Goal: Task Accomplishment & Management: Use online tool/utility

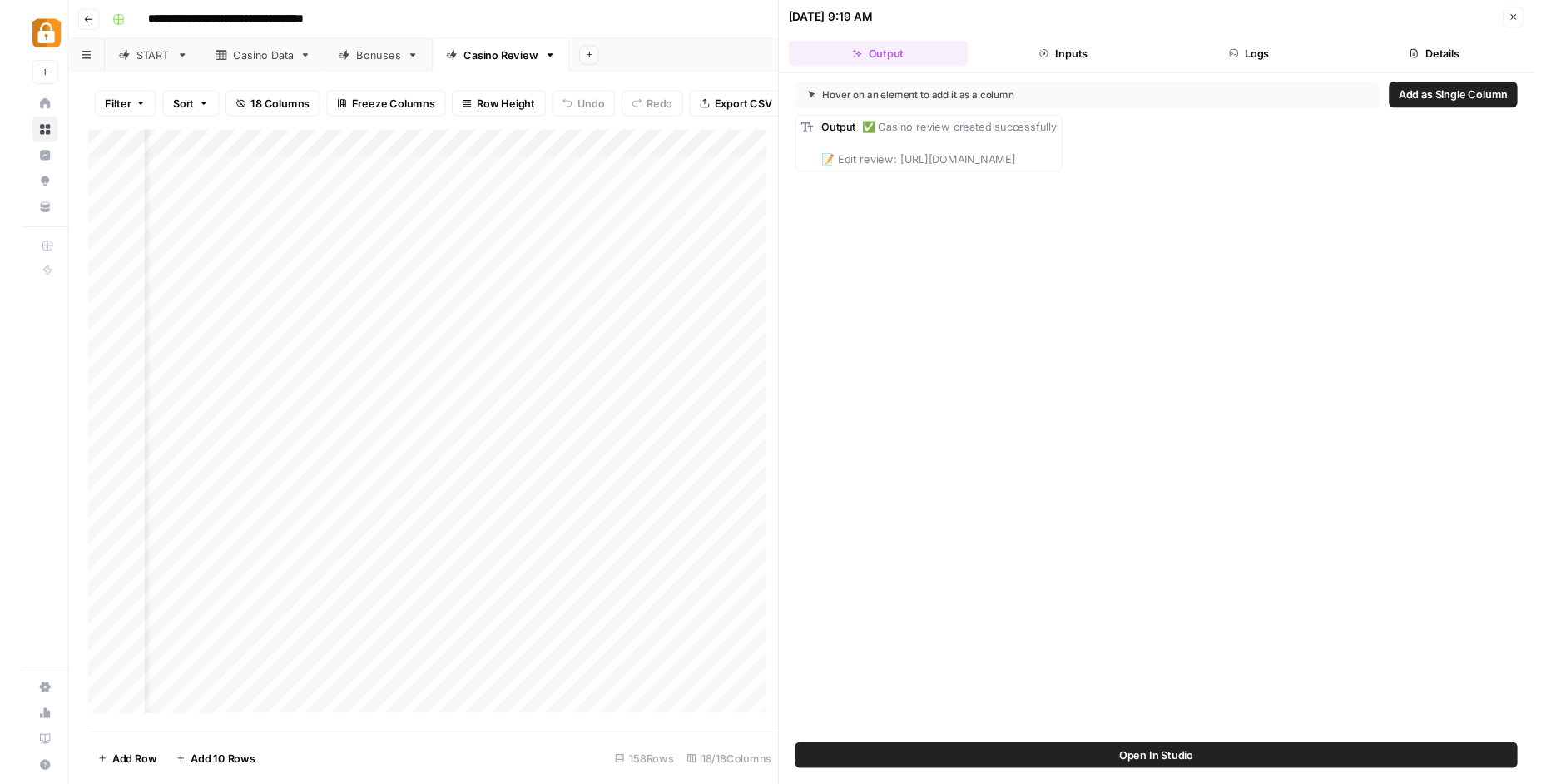
scroll to position [0, 2460]
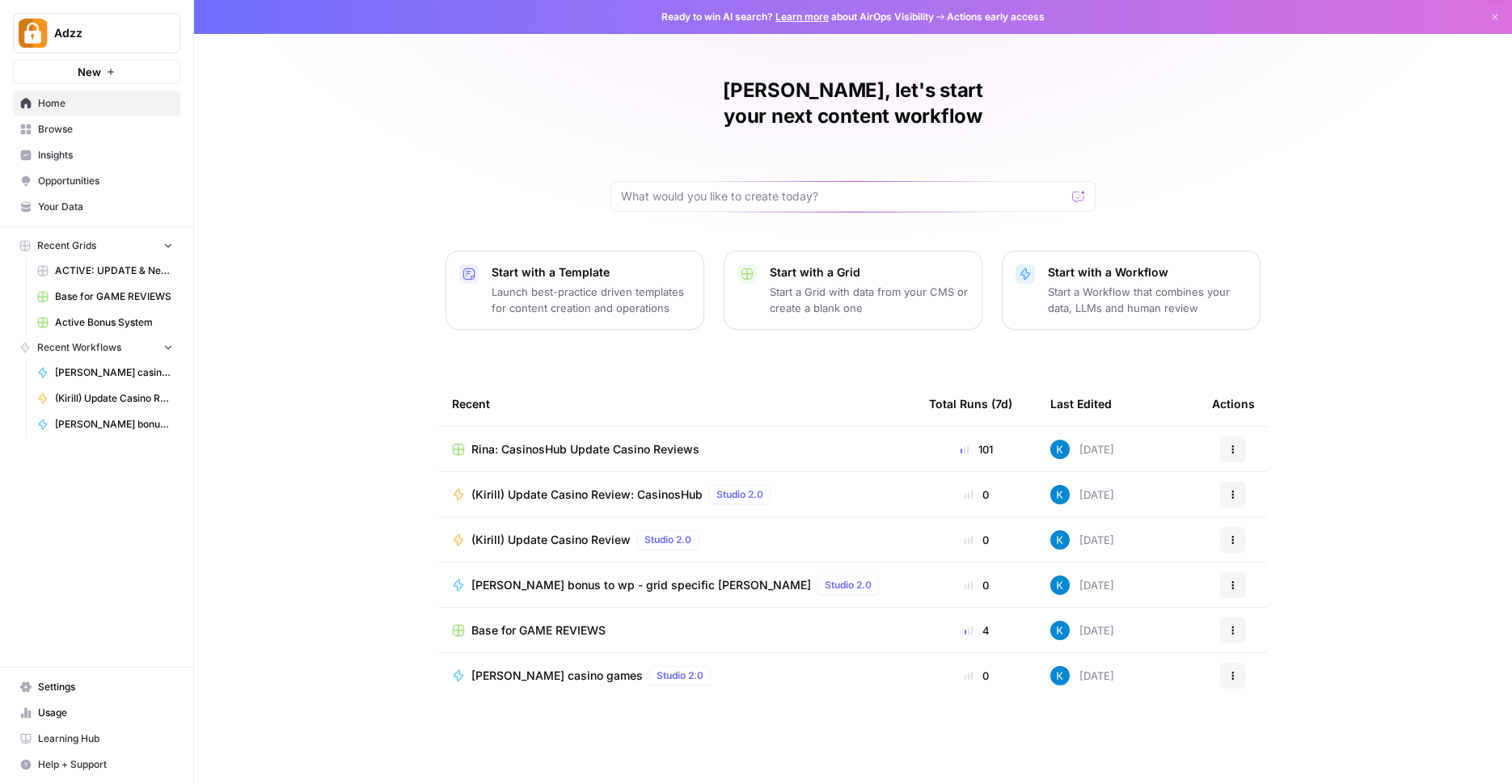
click at [49, 134] on span "Browse" at bounding box center [105, 129] width 135 height 14
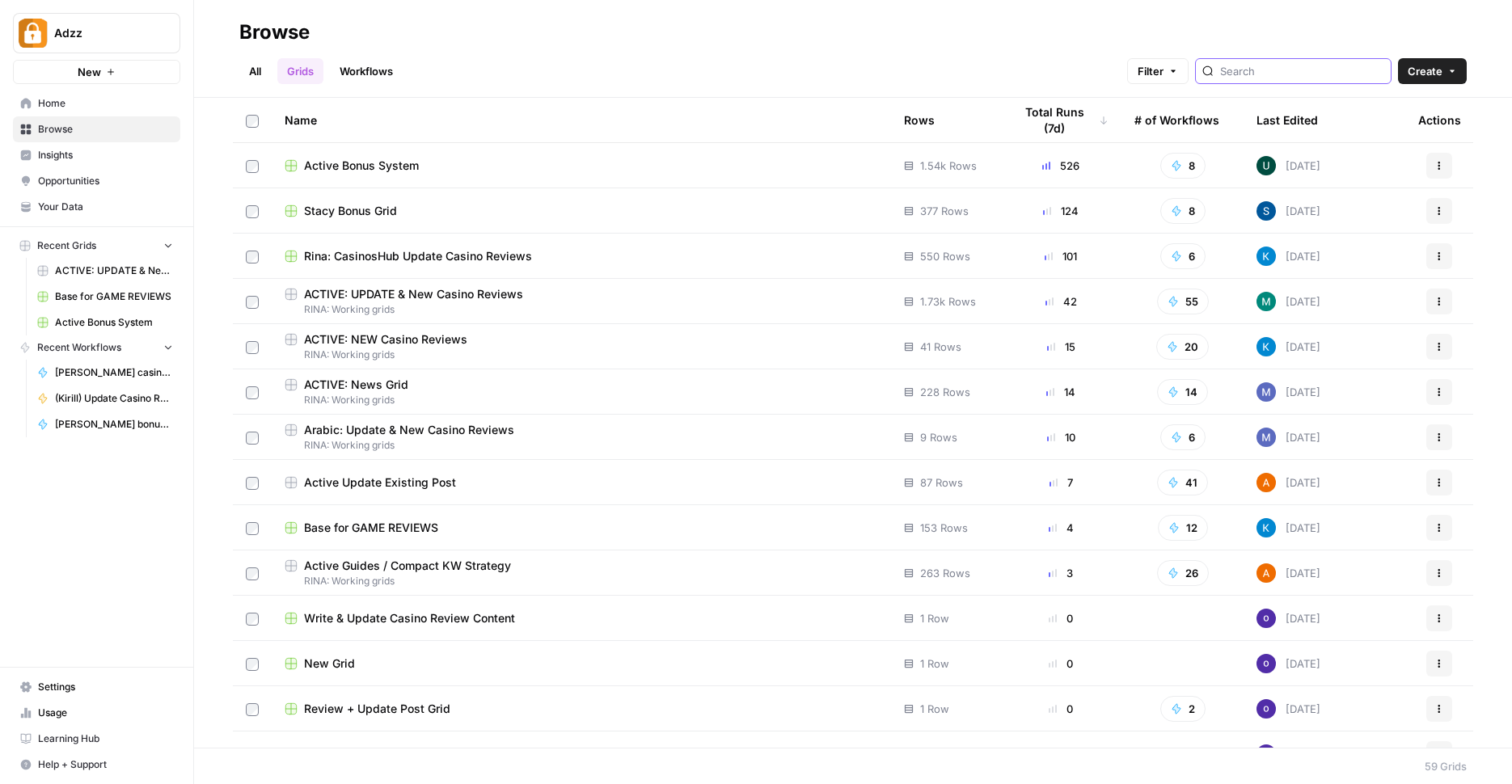
click at [1289, 76] on input "search" at bounding box center [1302, 71] width 164 height 16
type input "bonus"
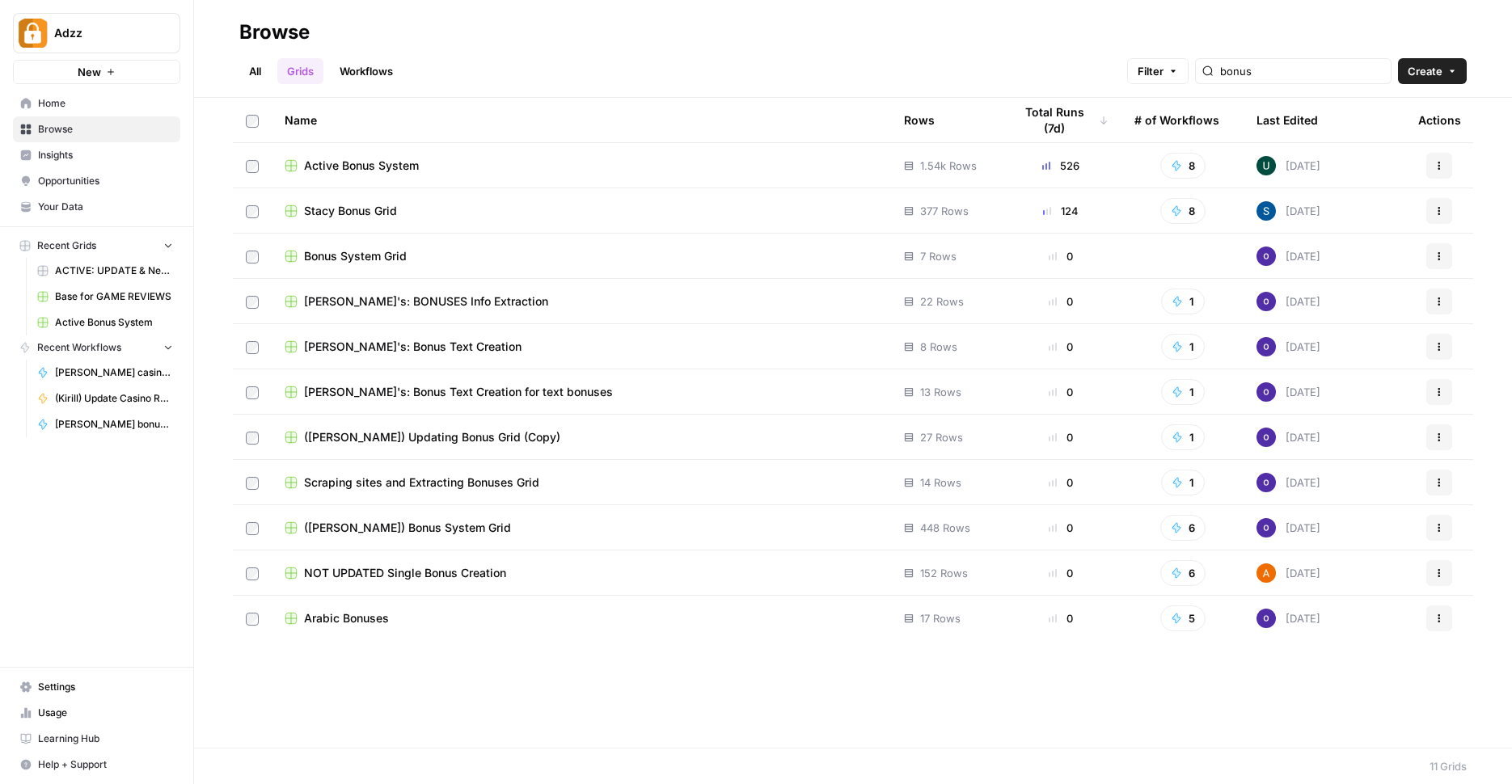
click at [311, 170] on span "Active Bonus System" at bounding box center [362, 166] width 115 height 16
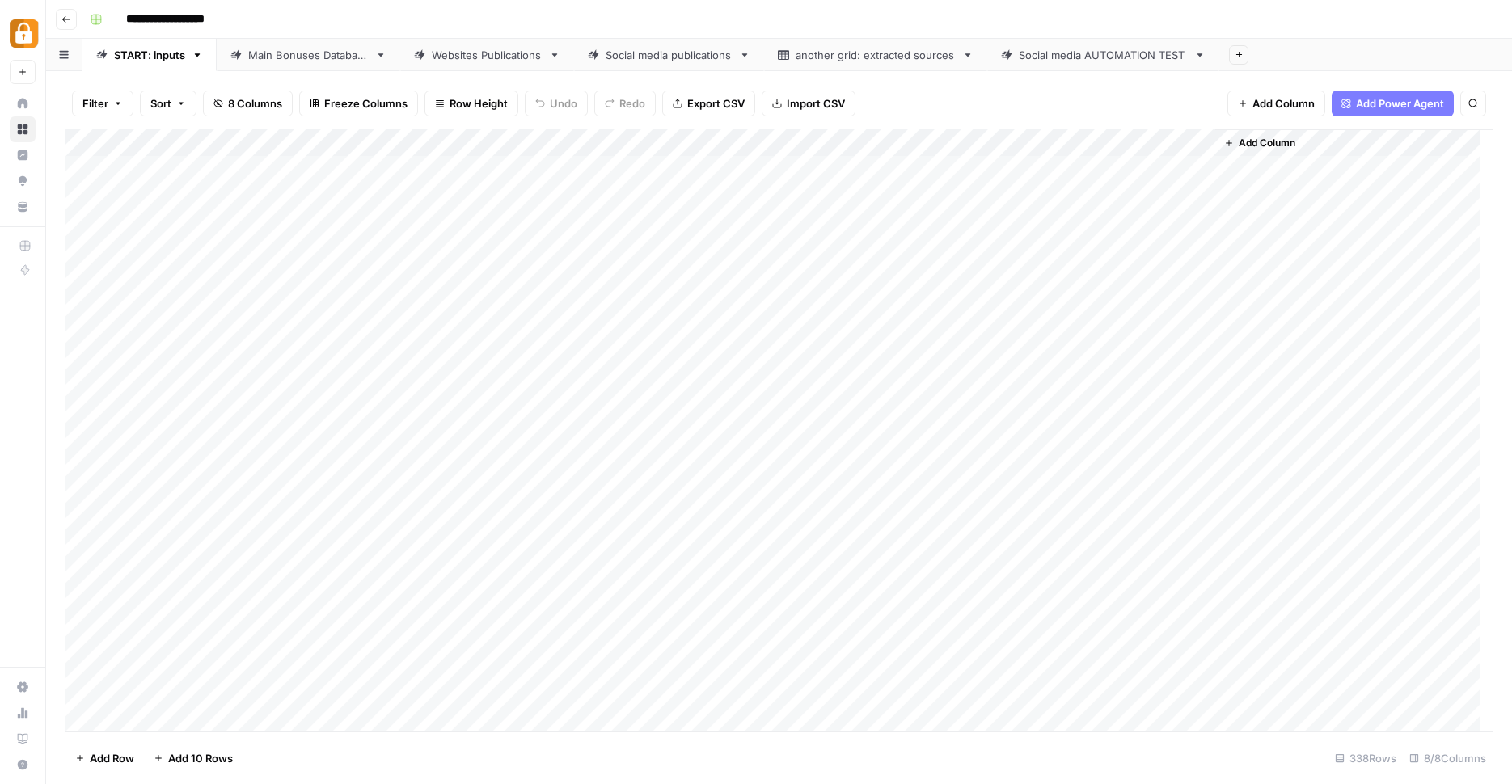
click at [355, 62] on div "Main Bonuses Database" at bounding box center [308, 55] width 121 height 16
click at [479, 377] on div "Add Column" at bounding box center [779, 432] width 1427 height 606
click at [934, 381] on div "Add Column" at bounding box center [779, 432] width 1427 height 606
drag, startPoint x: 1048, startPoint y: 134, endPoint x: 1114, endPoint y: 134, distance: 66.0
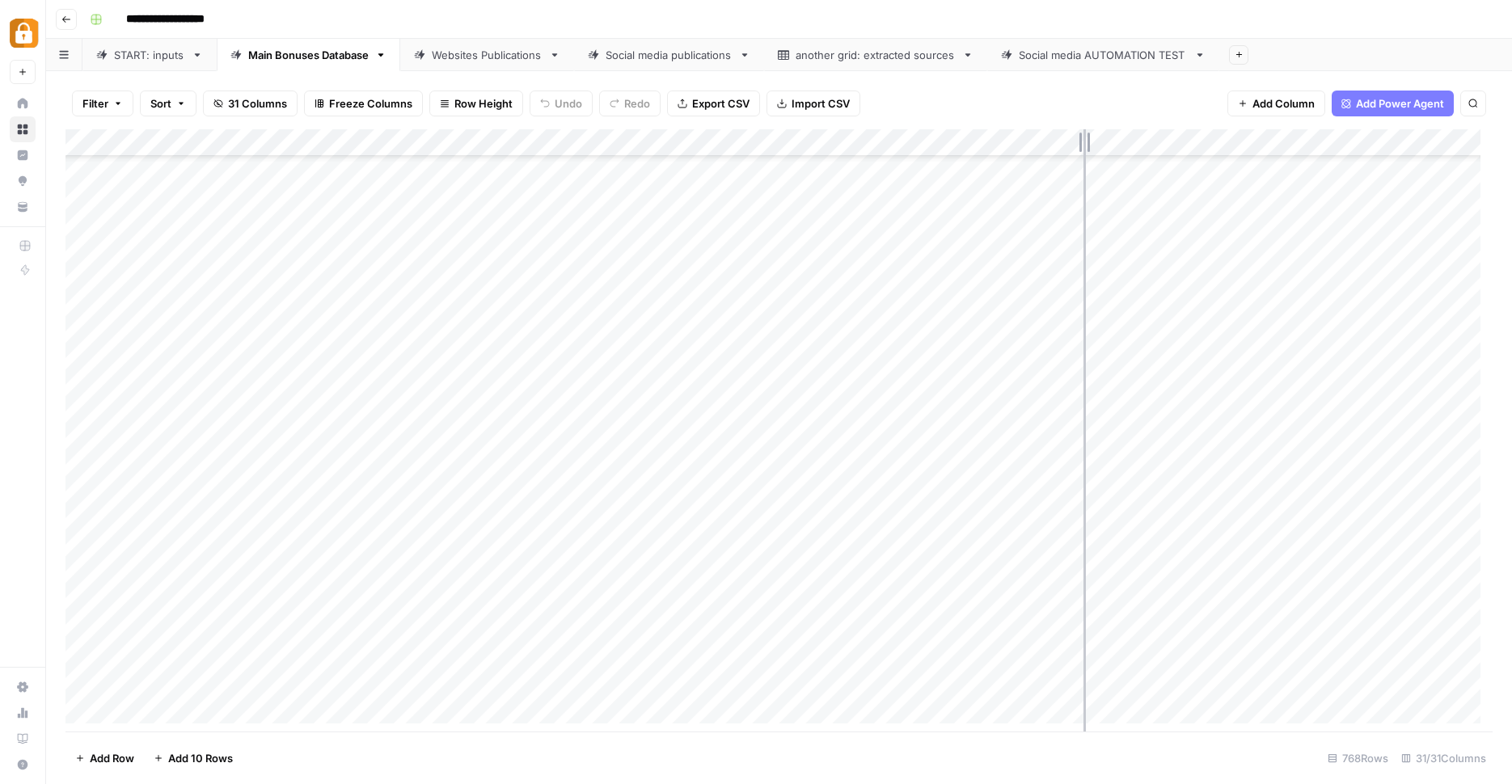
click at [1114, 134] on div "Add Column" at bounding box center [779, 432] width 1427 height 606
drag, startPoint x: 1115, startPoint y: 134, endPoint x: 1208, endPoint y: 143, distance: 93.4
click at [1208, 143] on div "Add Column" at bounding box center [779, 432] width 1427 height 606
drag, startPoint x: 1208, startPoint y: 143, endPoint x: 1286, endPoint y: 143, distance: 78.0
click at [1286, 143] on div "Add Column" at bounding box center [779, 432] width 1427 height 606
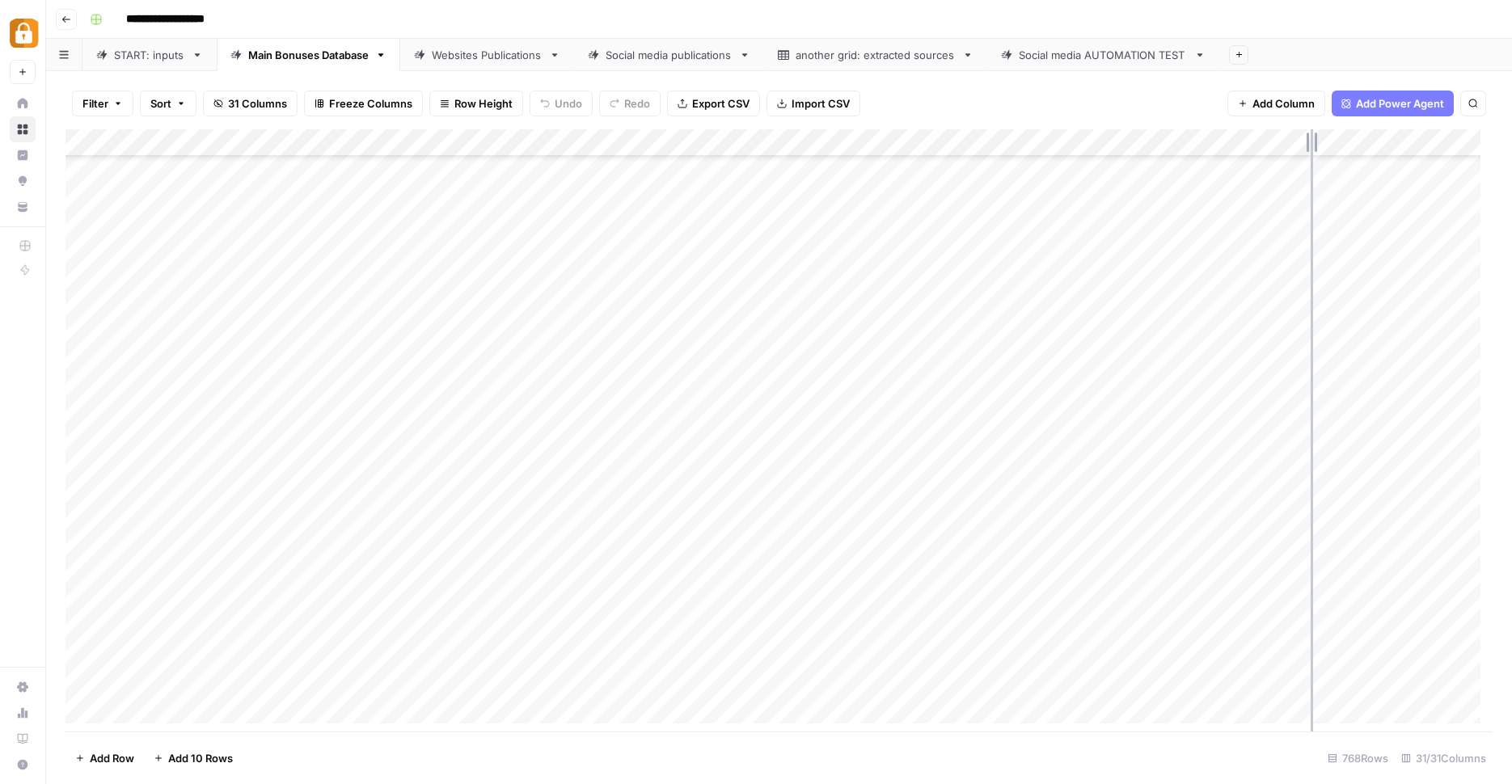
drag, startPoint x: 1286, startPoint y: 143, endPoint x: 1311, endPoint y: 143, distance: 25.0
click at [1311, 143] on div "Add Column" at bounding box center [779, 432] width 1427 height 606
drag, startPoint x: 1311, startPoint y: 143, endPoint x: 1436, endPoint y: 144, distance: 125.0
click at [1436, 144] on div "Add Column" at bounding box center [779, 432] width 1427 height 606
drag, startPoint x: 1438, startPoint y: 130, endPoint x: 1395, endPoint y: 120, distance: 44.1
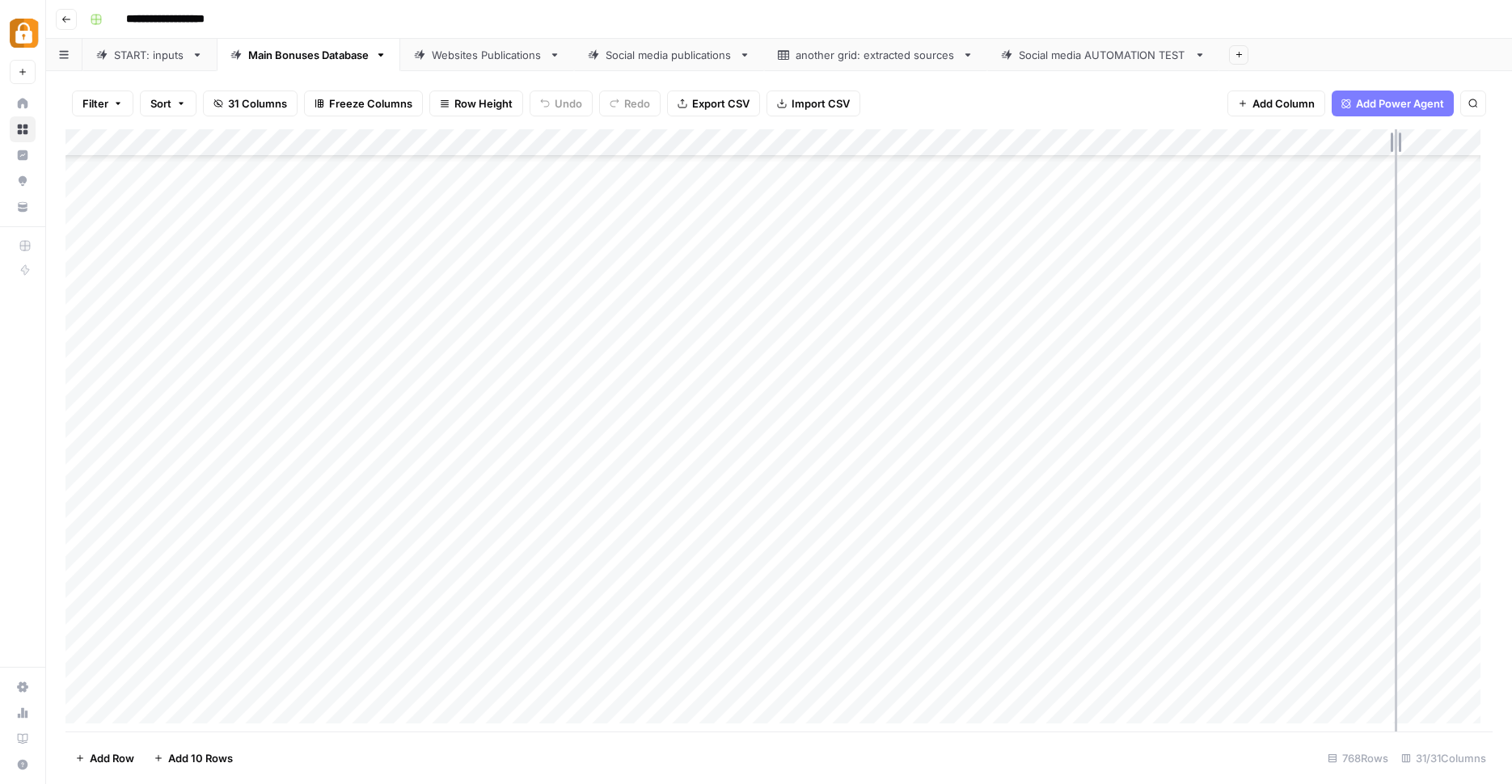
click at [1395, 120] on div "Filter Sort 31 Columns Freeze Columns Row Height Undo Redo Export CSV Import CS…" at bounding box center [779, 427] width 1466 height 713
click at [1324, 376] on div "Add Column" at bounding box center [779, 432] width 1427 height 606
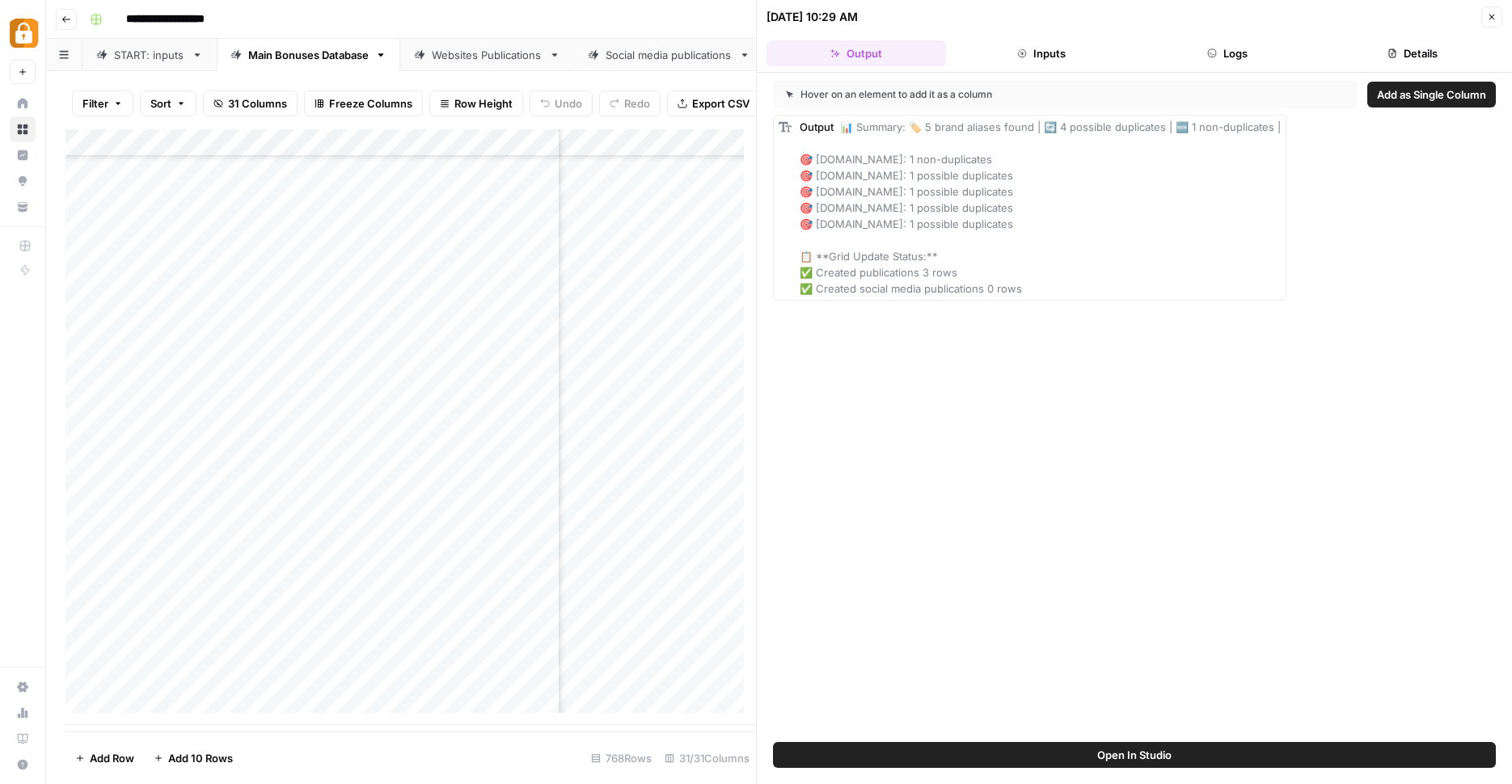
click at [643, 387] on div "Add Column" at bounding box center [410, 427] width 690 height 595
click at [643, 387] on textarea "**********" at bounding box center [805, 388] width 505 height 23
drag, startPoint x: 922, startPoint y: 174, endPoint x: 1030, endPoint y: 175, distance: 108.0
click at [1030, 175] on div "Output 📊 Summary: 🏷️ 5 brand aliases found | 🔄 4 possible duplicates | 🆕 1 non-…" at bounding box center [1040, 207] width 481 height 178
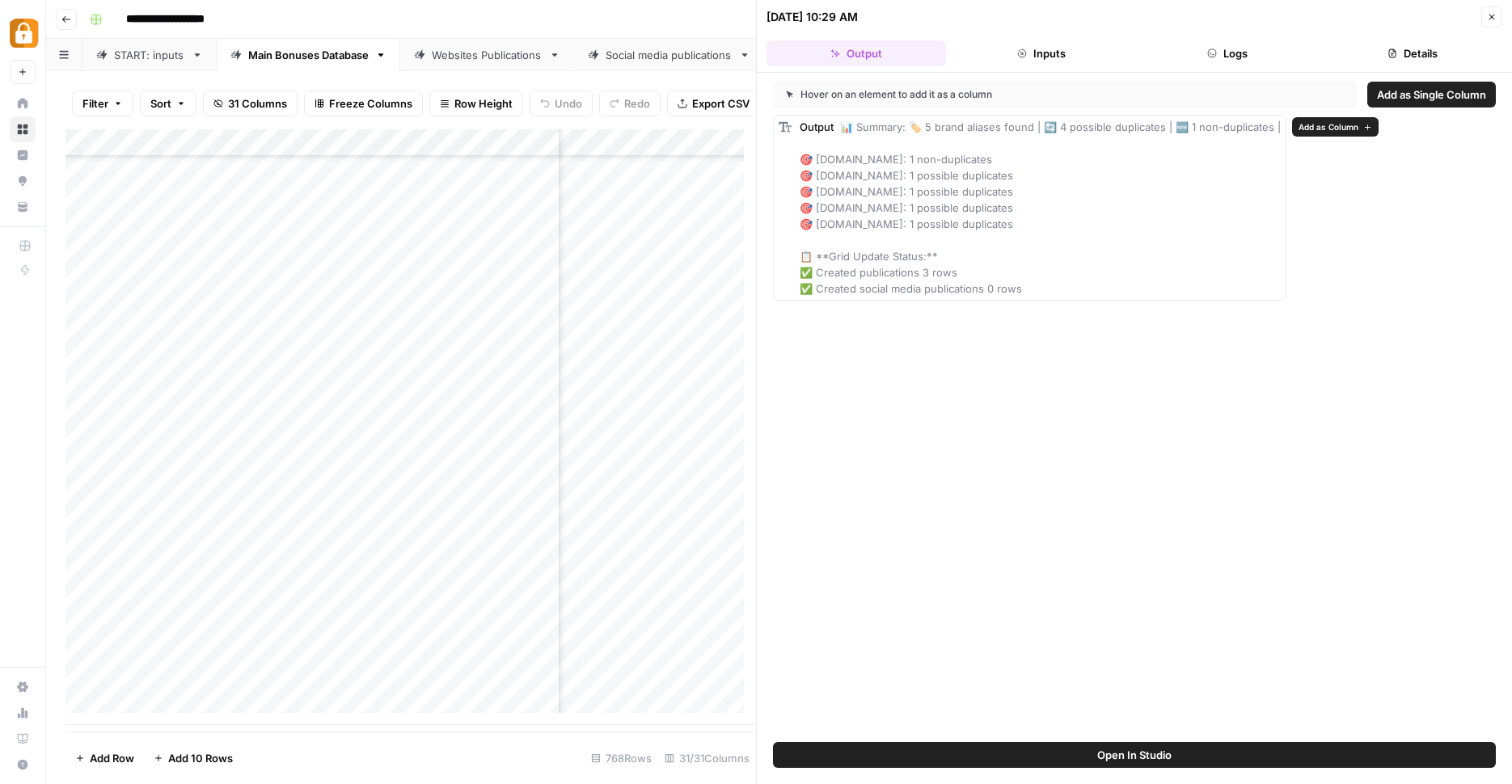
click at [898, 194] on span "📊 Summary: 🏷️ 5 brand aliases found | 🔄 4 possible duplicates | 🆕 1 non-duplica…" at bounding box center [1040, 207] width 481 height 175
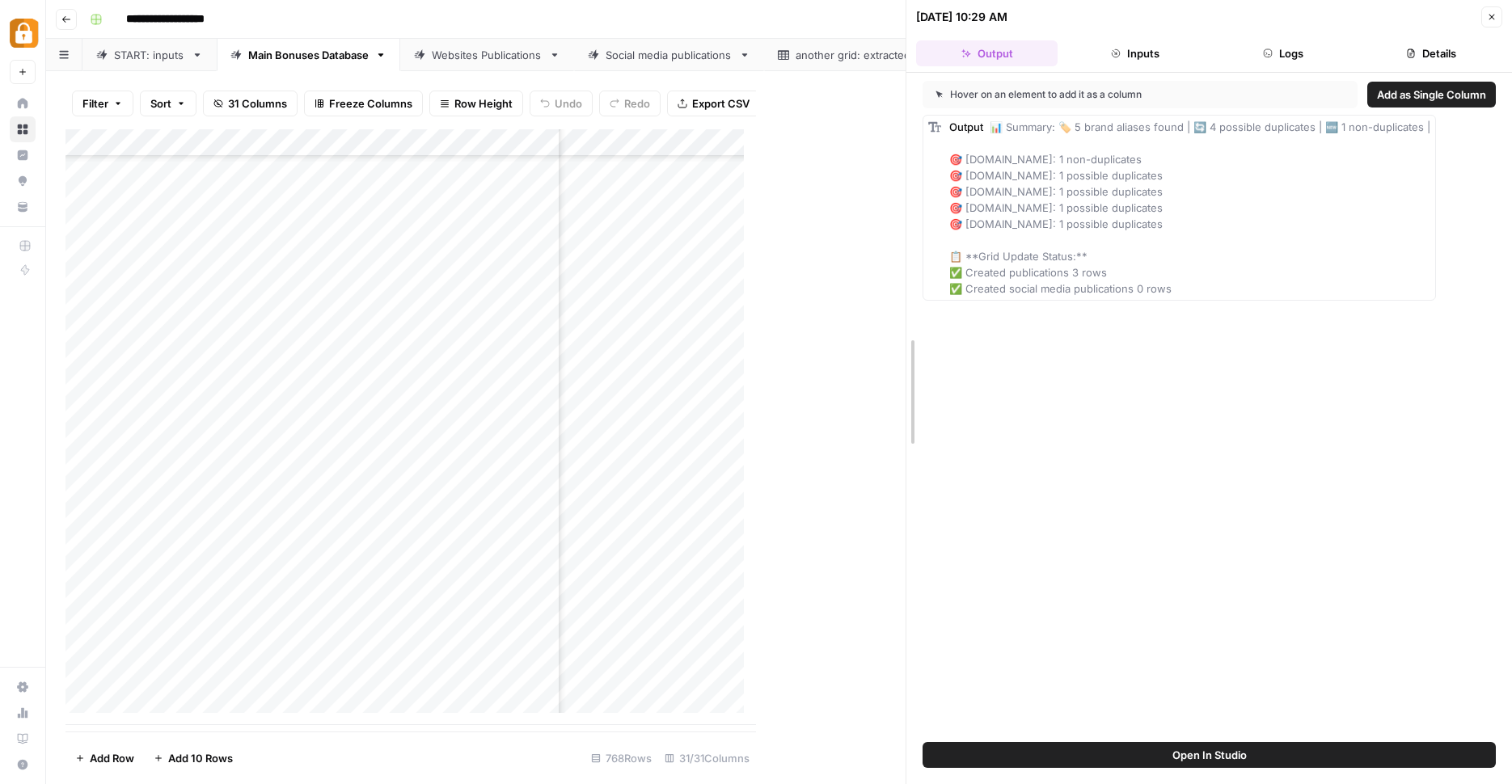
drag, startPoint x: 754, startPoint y: 536, endPoint x: 1133, endPoint y: 522, distance: 379.3
click at [1133, 522] on div "10/12/25 at 10:29 AM Close Output Inputs Logs Details Hover on an element to ad…" at bounding box center [1209, 392] width 606 height 784
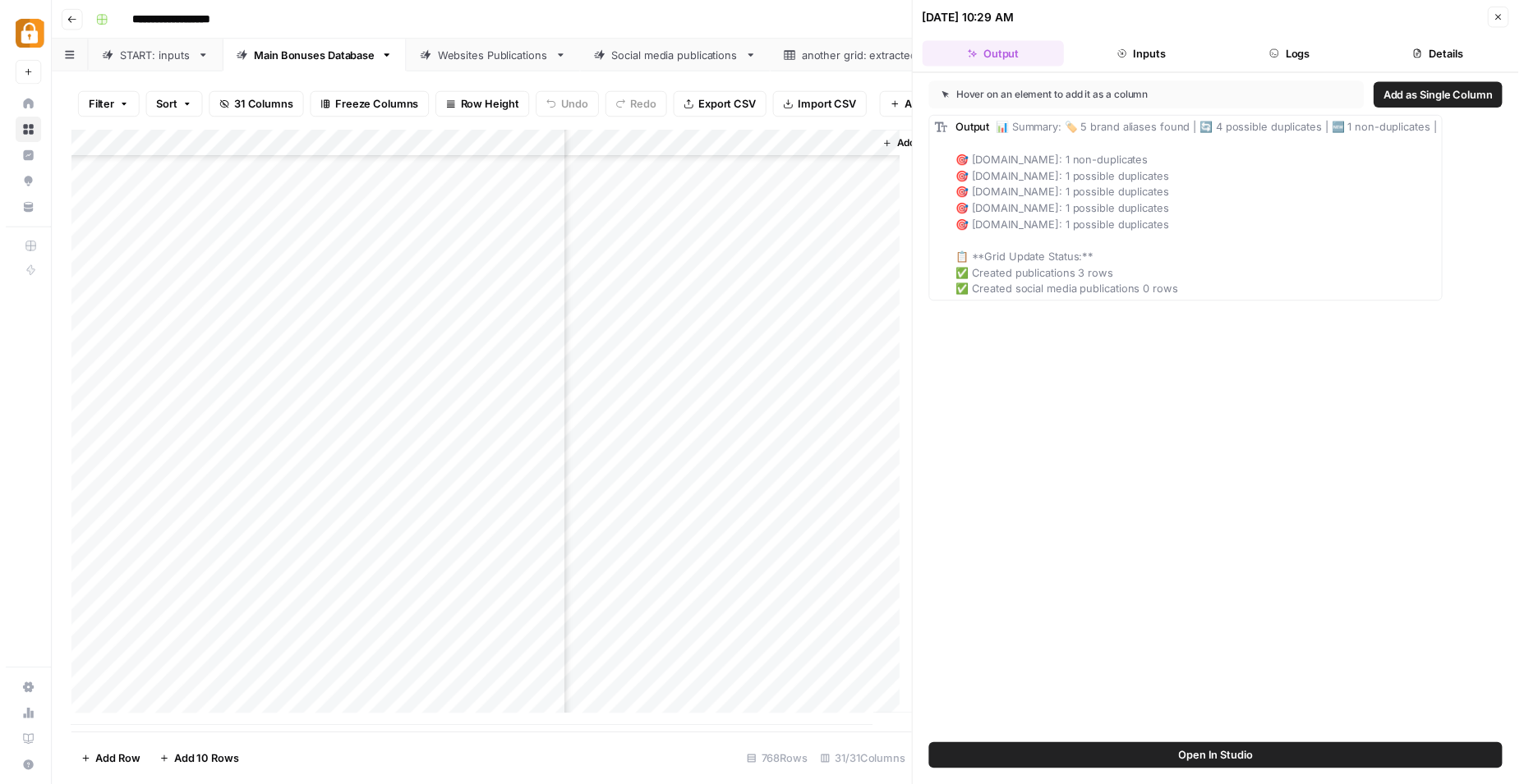
scroll to position [20896, 4695]
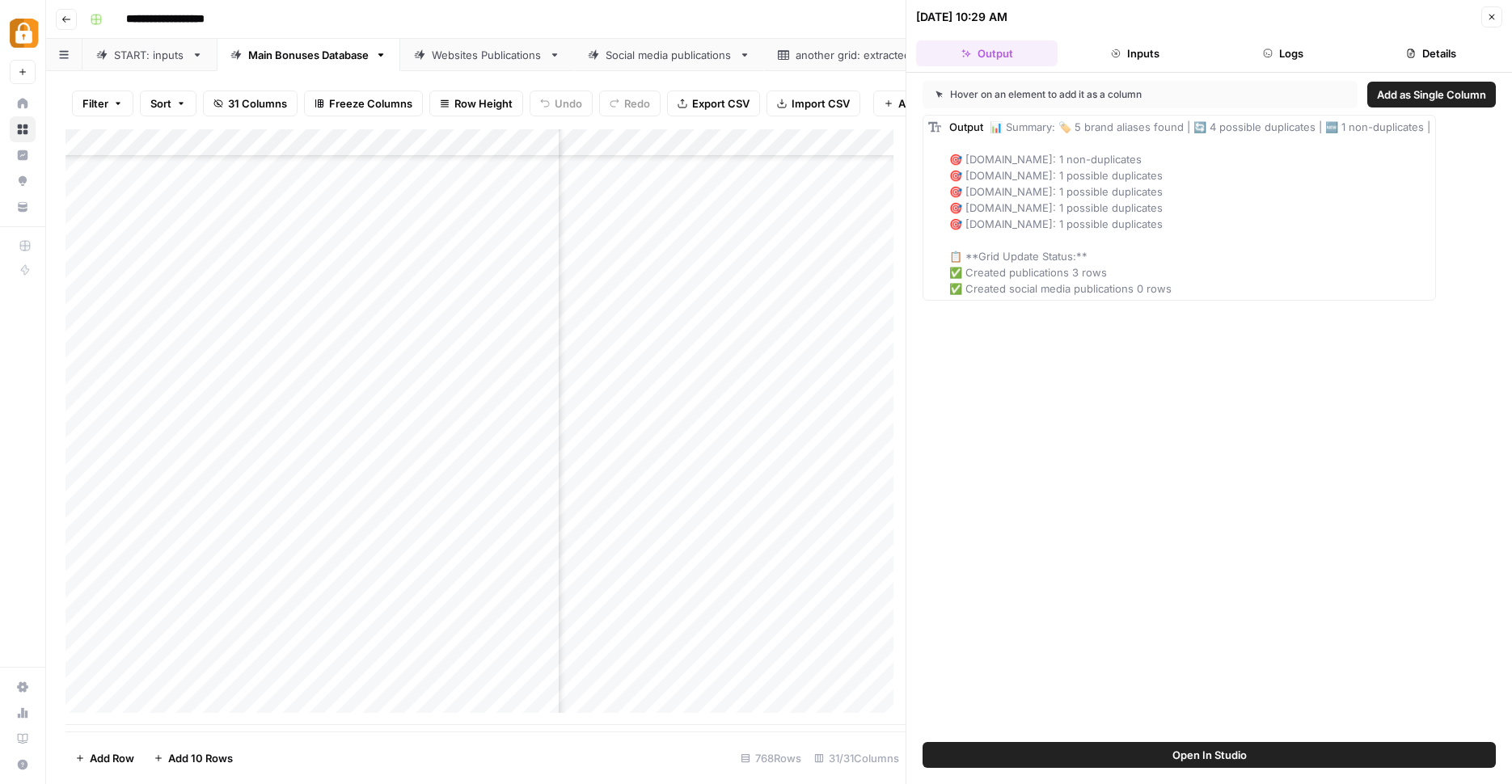
click at [808, 376] on div "Add Column" at bounding box center [486, 427] width 840 height 595
click at [808, 380] on div "Add Column" at bounding box center [486, 427] width 840 height 595
click at [808, 380] on textarea "**********" at bounding box center [880, 388] width 259 height 23
click at [1499, 14] on button "Close" at bounding box center [1493, 17] width 21 height 21
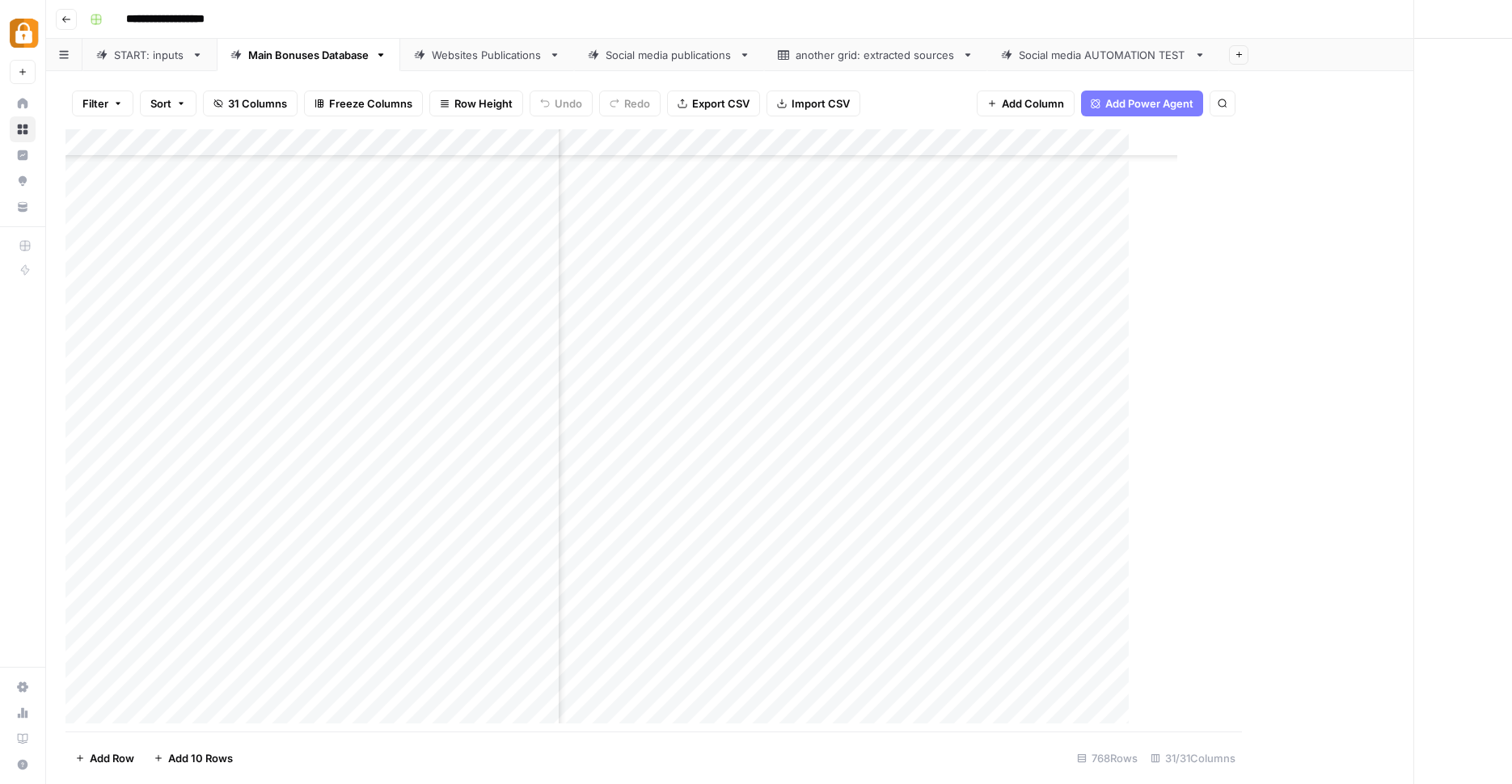
scroll to position [20566, 4197]
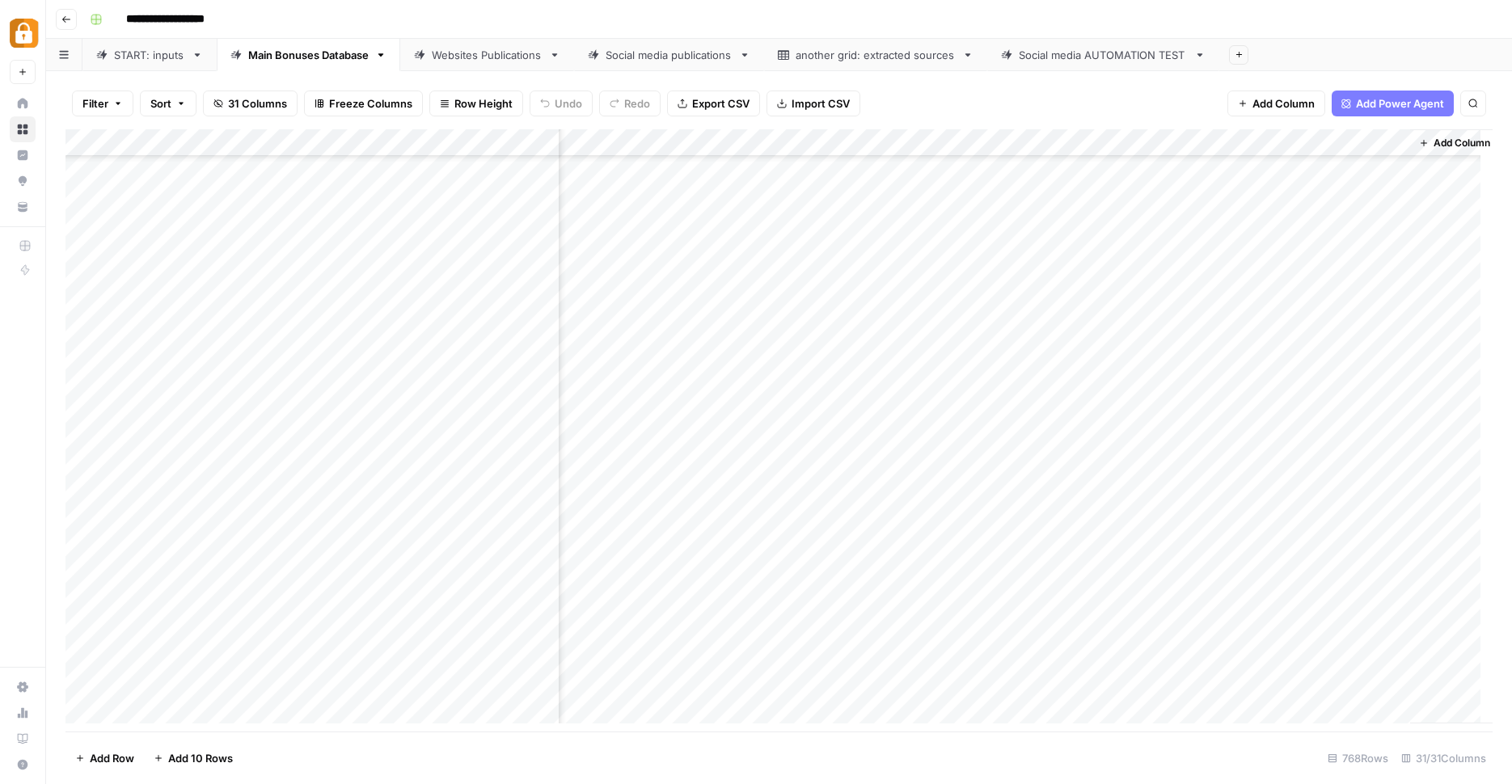
click at [465, 58] on div "Websites Publications" at bounding box center [487, 55] width 111 height 16
click at [293, 54] on div "Main Bonuses Database" at bounding box center [308, 55] width 121 height 16
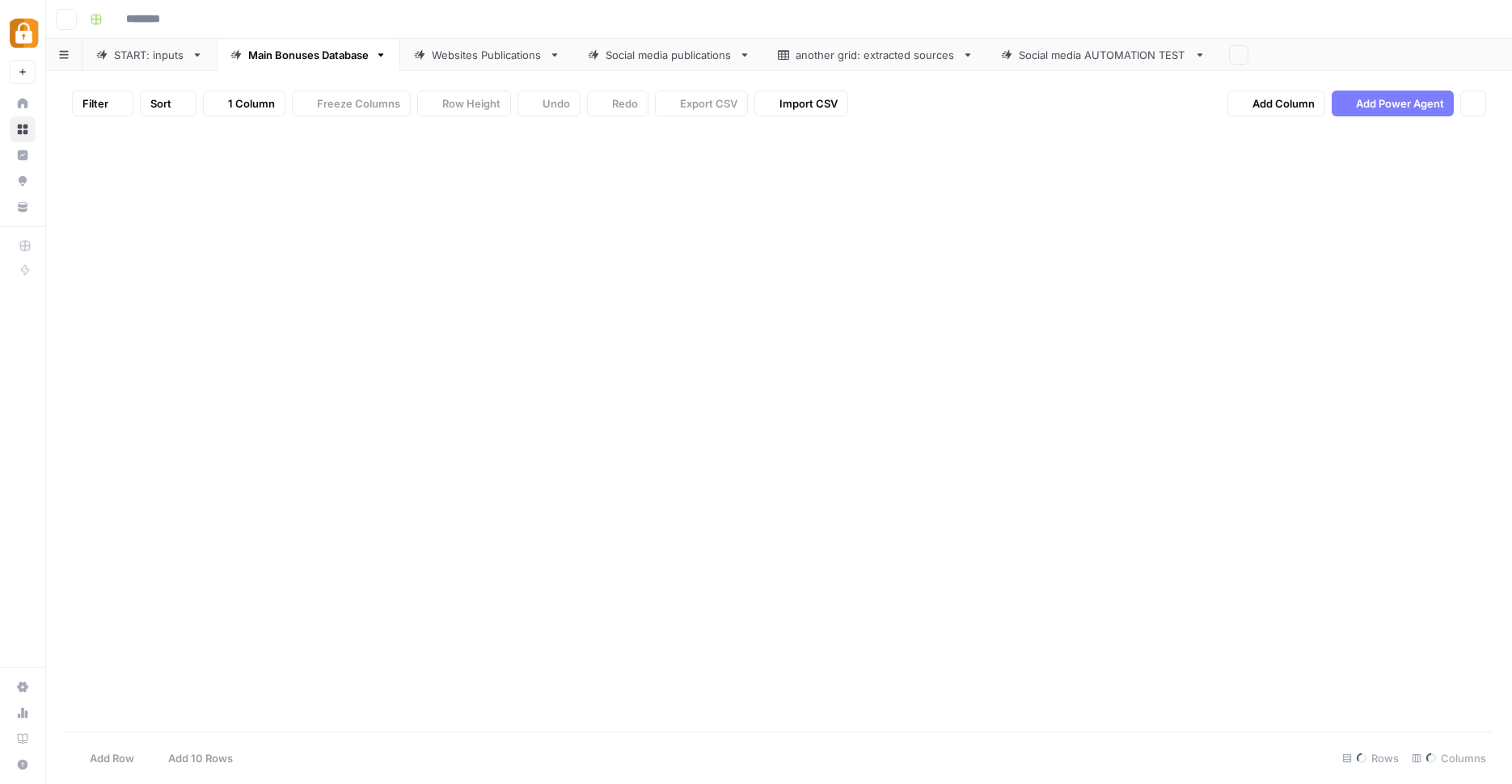
type input "**********"
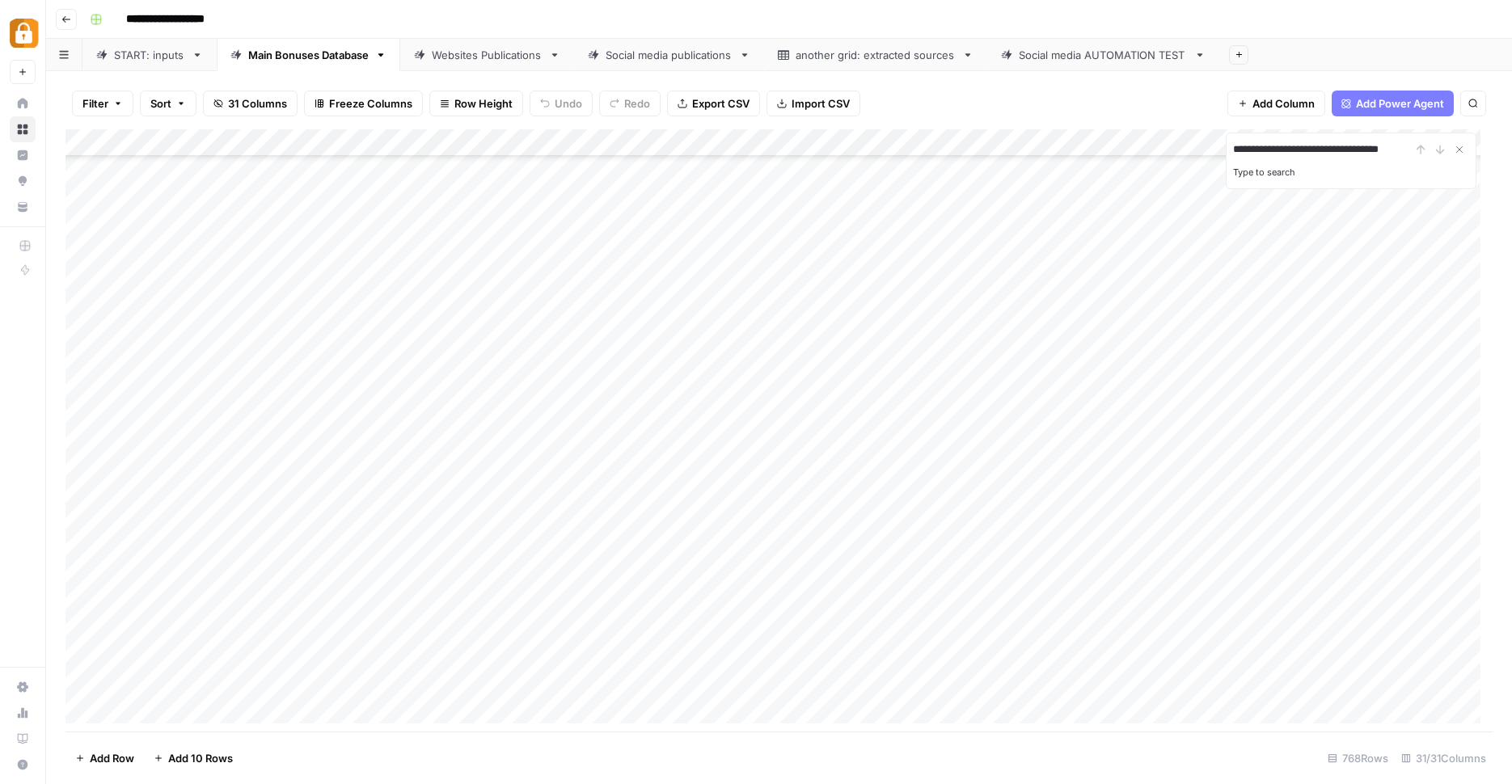
scroll to position [0, 35]
type input "**********"
click at [921, 592] on div "Add Column" at bounding box center [779, 432] width 1427 height 606
click at [899, 594] on div "Add Column" at bounding box center [779, 432] width 1427 height 606
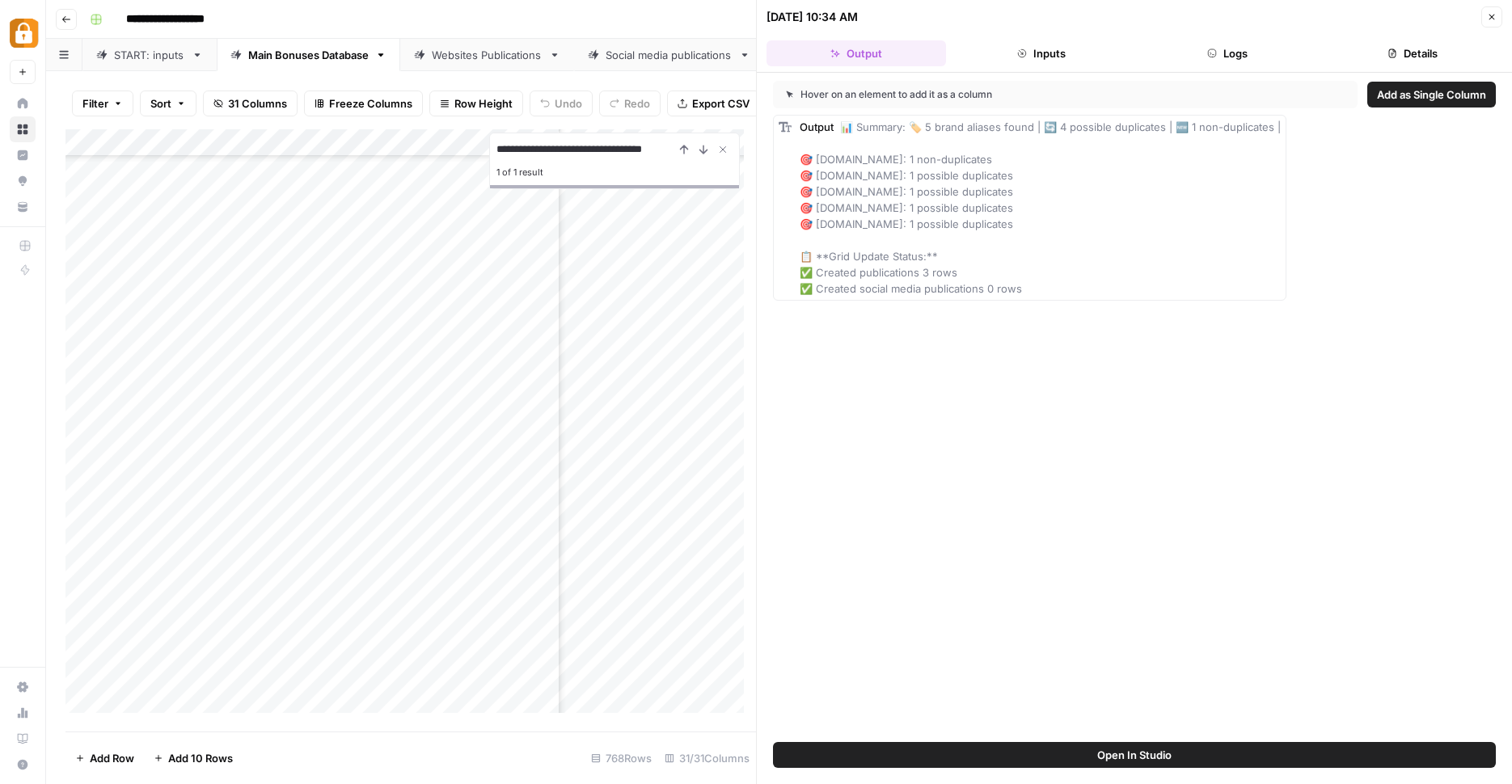
click at [476, 63] on link "Websites Publications" at bounding box center [487, 55] width 174 height 32
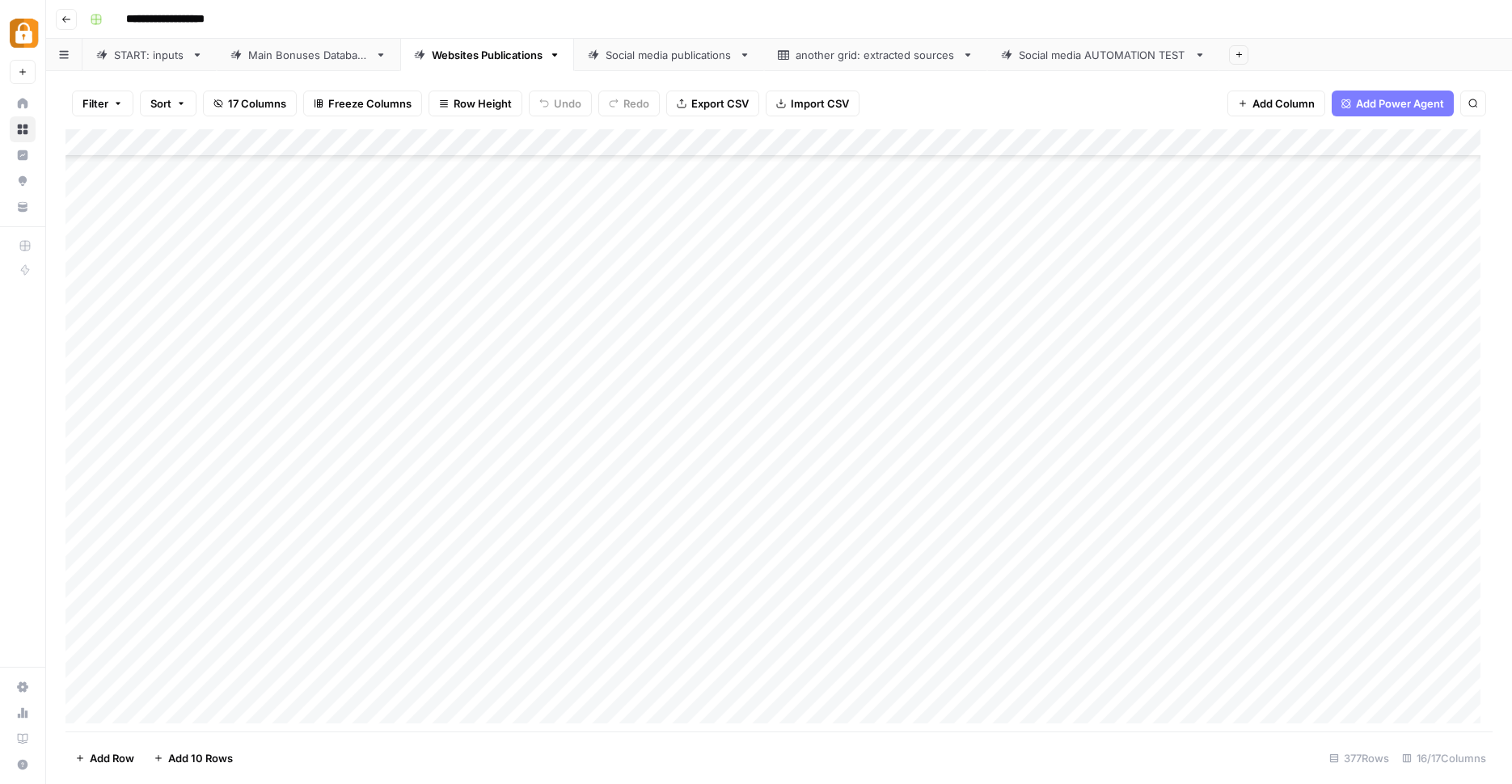
scroll to position [9820, 0]
click at [315, 629] on div "Add Column" at bounding box center [779, 432] width 1427 height 606
click at [308, 647] on div "Add Column" at bounding box center [779, 432] width 1427 height 606
click at [306, 678] on div "Add Column" at bounding box center [779, 432] width 1427 height 606
click at [322, 50] on div "Main Bonuses Database" at bounding box center [308, 55] width 121 height 16
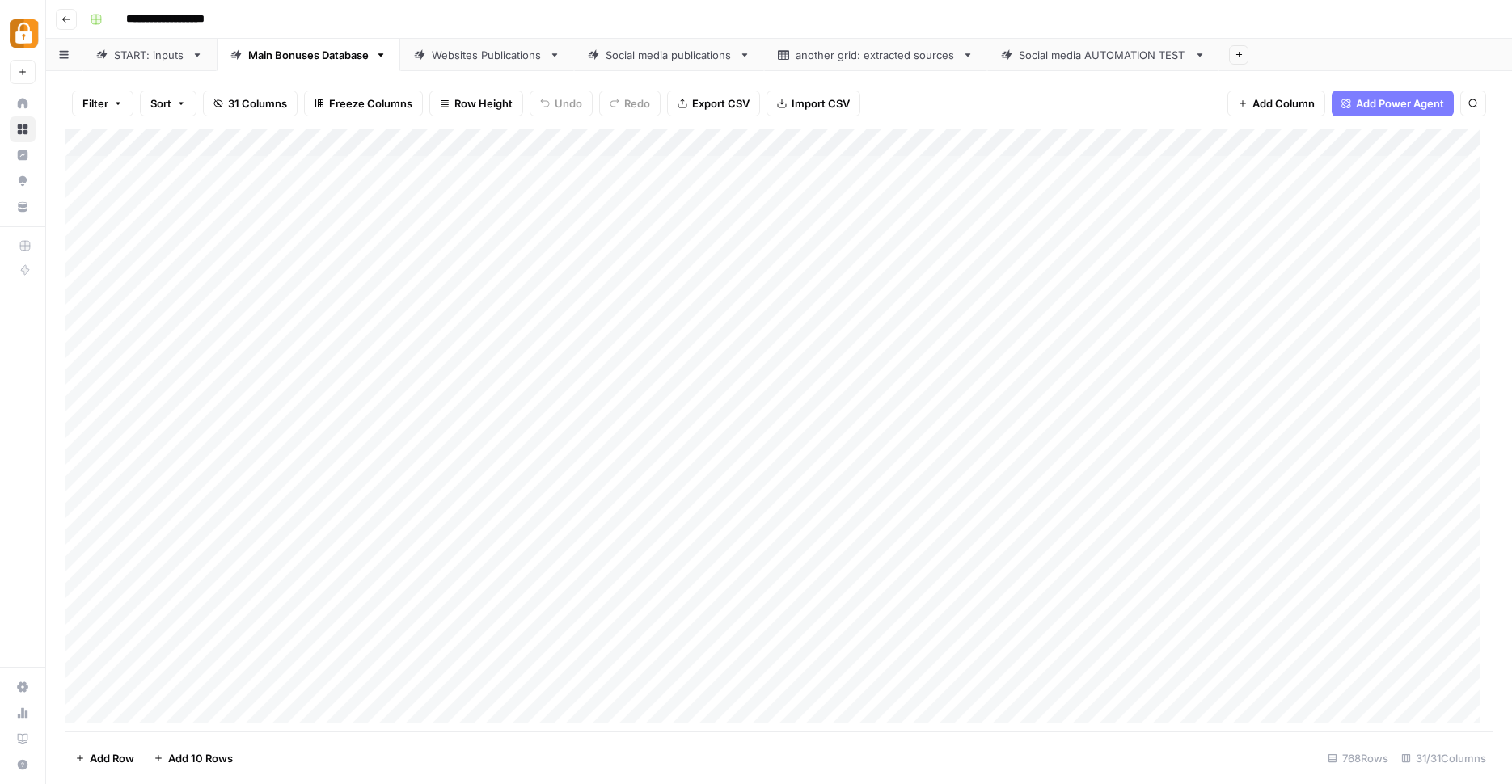
click at [1115, 439] on div "Add Column" at bounding box center [779, 432] width 1427 height 606
type input "**********"
click at [962, 705] on div "Add Column" at bounding box center [779, 432] width 1427 height 606
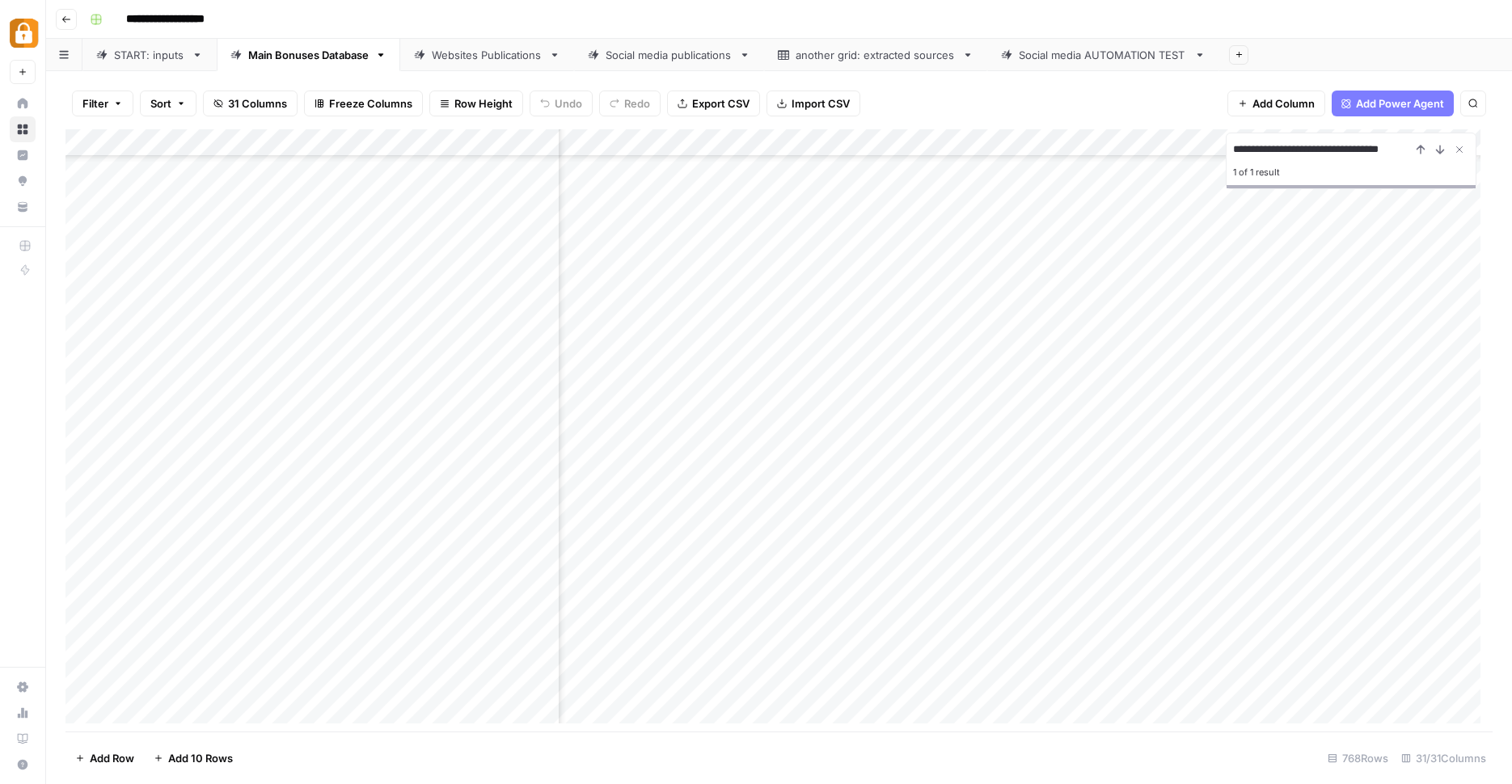
click at [962, 705] on div "Add Column" at bounding box center [779, 432] width 1427 height 606
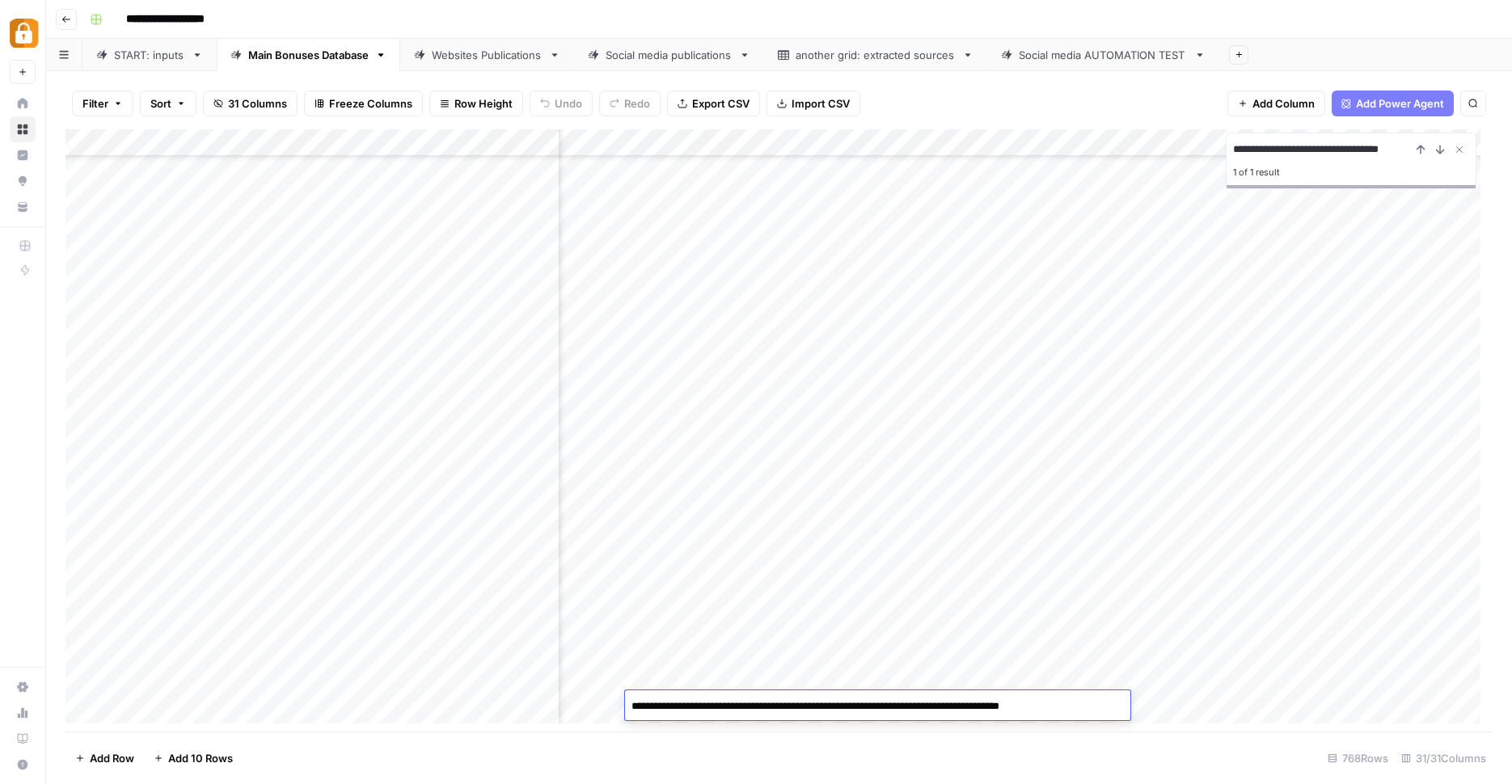
click at [905, 704] on textarea "**********" at bounding box center [877, 707] width 505 height 23
type textarea "**********"
click at [1002, 633] on div "Add Column" at bounding box center [779, 432] width 1427 height 606
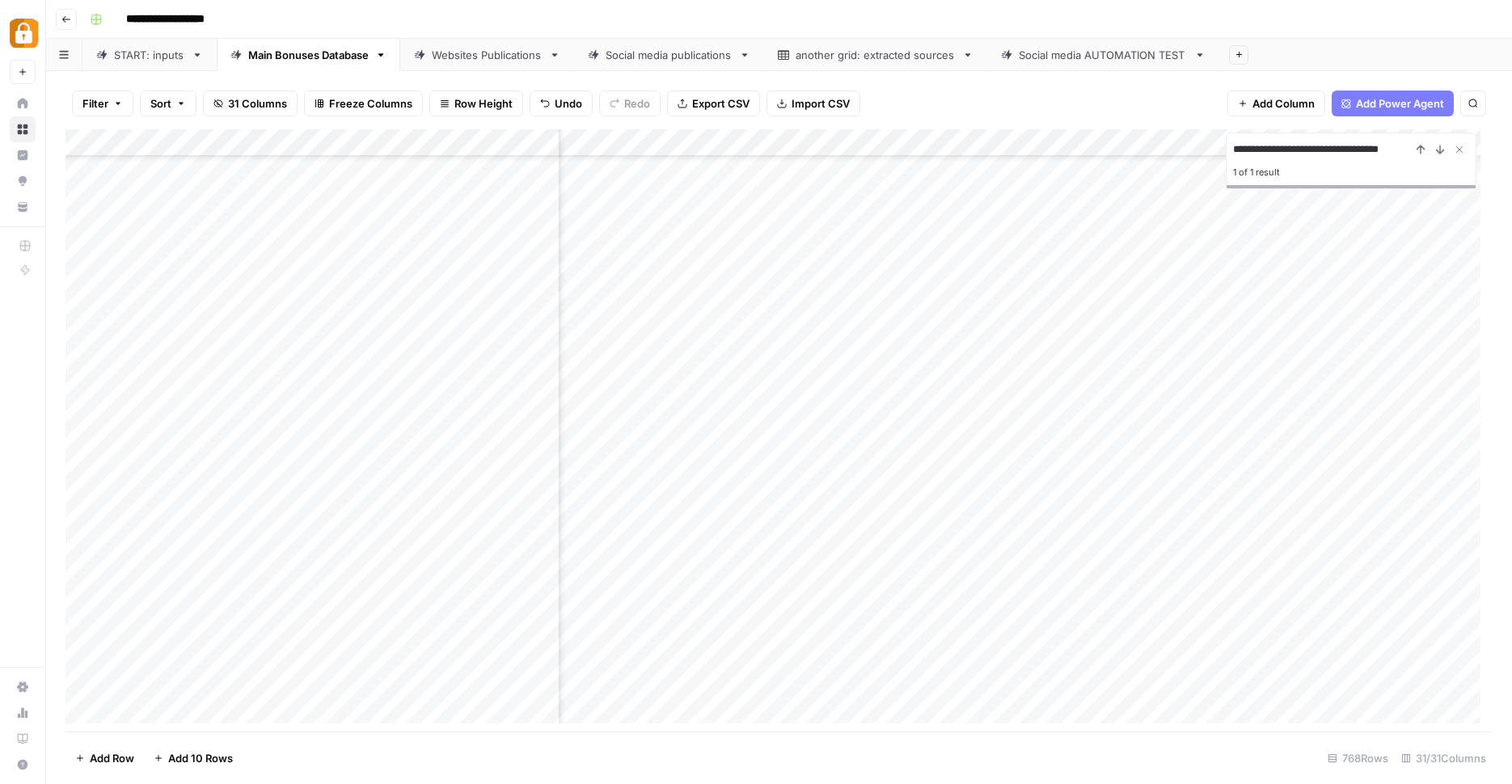
click at [1115, 702] on div "Add Column" at bounding box center [779, 432] width 1427 height 606
click at [1413, 701] on div "Add Column" at bounding box center [779, 432] width 1427 height 606
click at [471, 64] on link "Websites Publications" at bounding box center [487, 55] width 174 height 32
click at [325, 595] on div "Add Column" at bounding box center [779, 432] width 1427 height 606
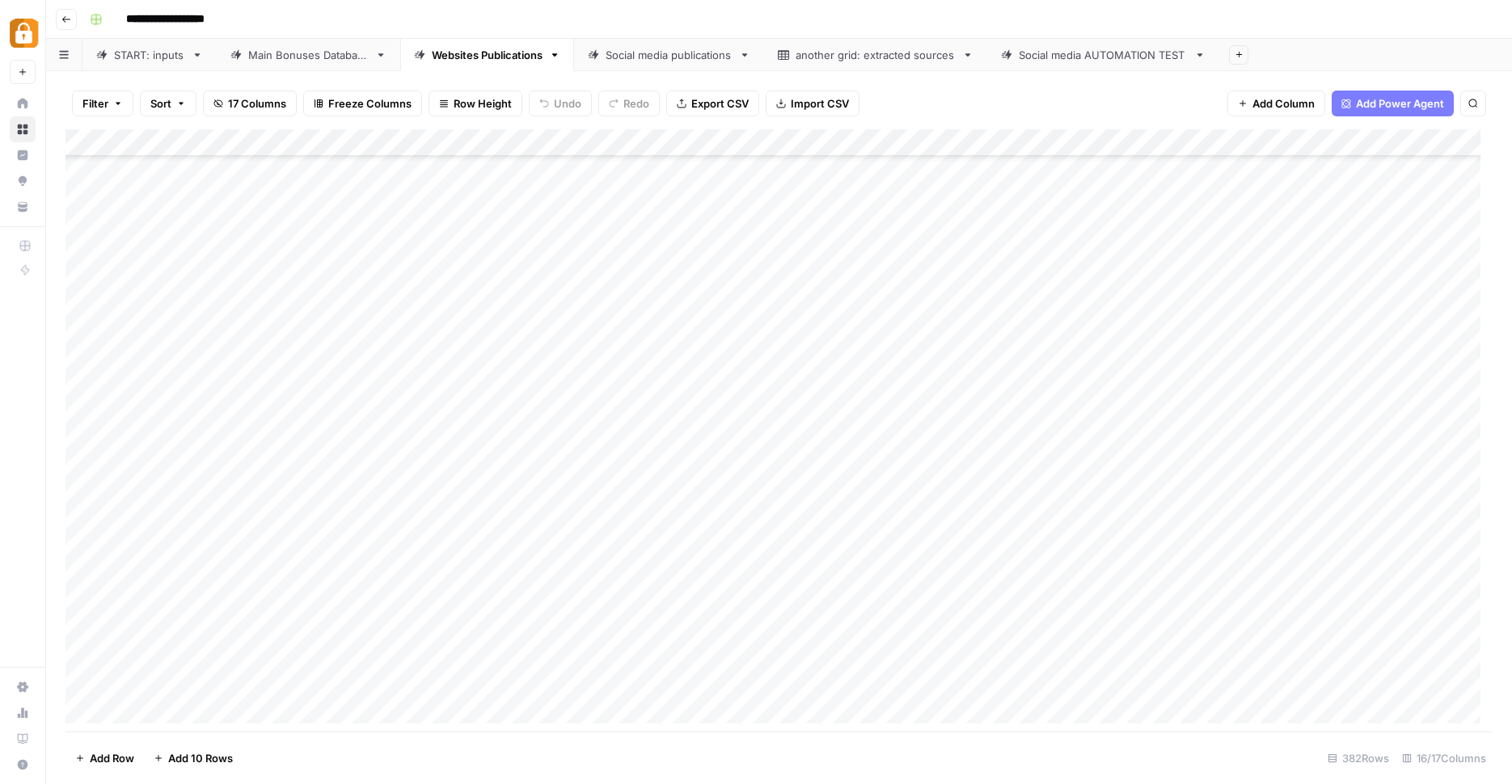
click at [316, 571] on div "Add Column" at bounding box center [779, 432] width 1427 height 606
click at [315, 592] on div "Add Column" at bounding box center [779, 432] width 1427 height 606
click at [313, 573] on div "Add Column" at bounding box center [779, 432] width 1427 height 606
click at [308, 623] on div "Add Column" at bounding box center [779, 432] width 1427 height 606
click at [309, 599] on div "Add Column" at bounding box center [779, 432] width 1427 height 606
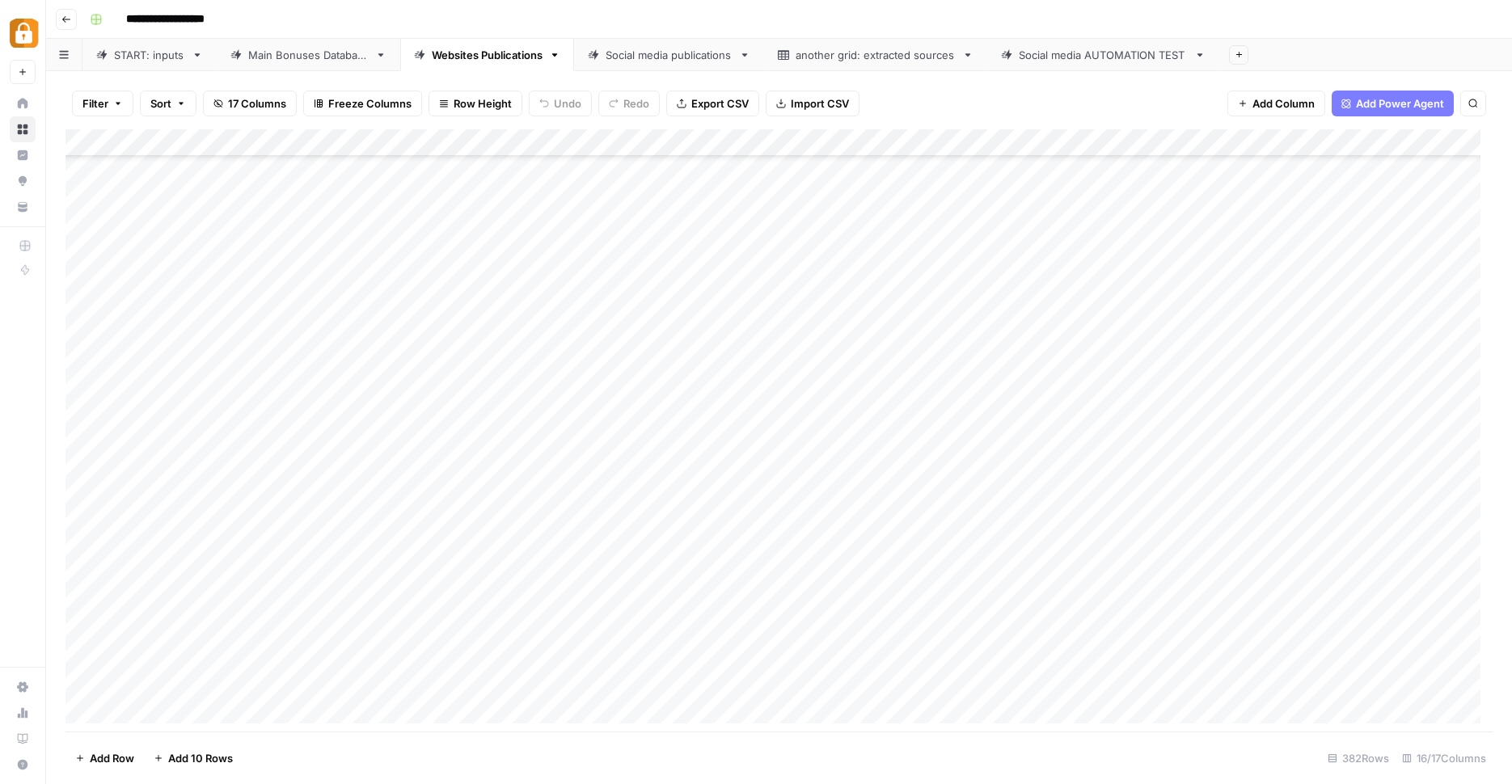
click at [318, 574] on div "Add Column" at bounding box center [779, 432] width 1427 height 606
click at [1393, 6] on div "**********" at bounding box center [790, 19] width 1413 height 26
